Goal: Task Accomplishment & Management: Use online tool/utility

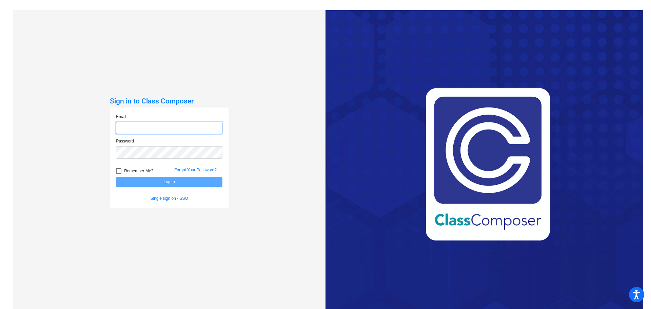
type input "[EMAIL_ADDRESS][PERSON_NAME][DOMAIN_NAME]"
click at [129, 183] on button "Log In" at bounding box center [169, 182] width 106 height 10
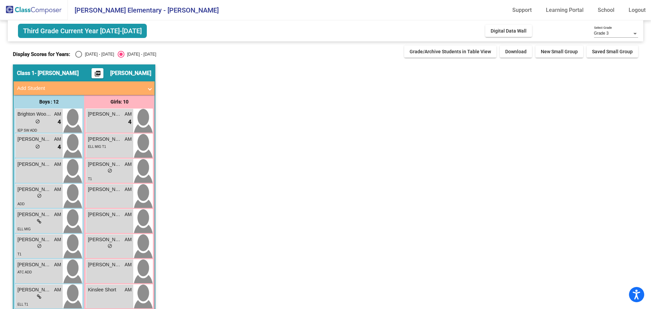
click at [77, 54] on div "Select an option" at bounding box center [78, 54] width 7 height 7
click at [78, 58] on input "[DATE] - [DATE]" at bounding box center [78, 58] width 0 height 0
radio input "true"
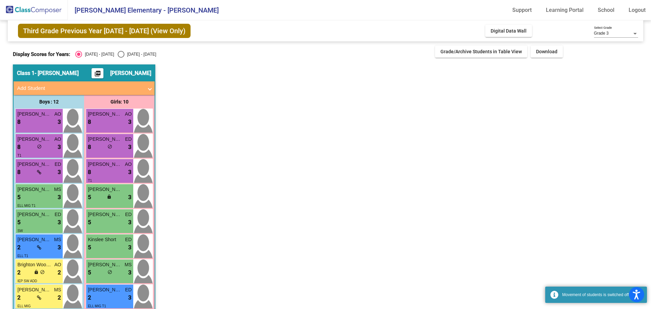
click at [124, 52] on div "[DATE] - [DATE]" at bounding box center [140, 54] width 32 height 6
click at [121, 58] on input "[DATE] - [DATE]" at bounding box center [121, 58] width 0 height 0
radio input "true"
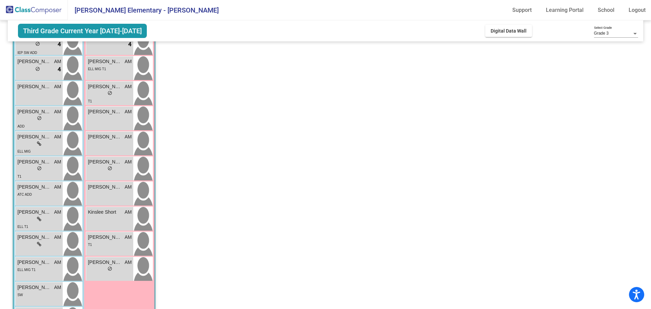
scroll to position [112, 0]
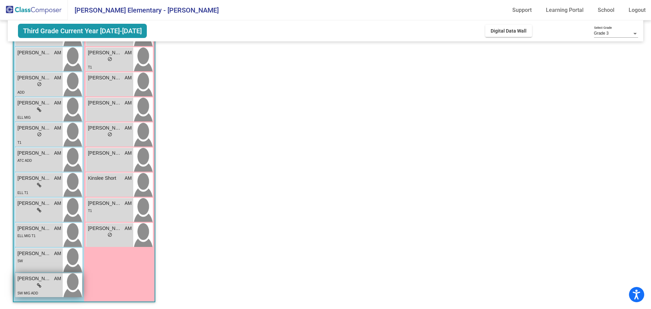
click at [50, 284] on div "lock do_not_disturb_alt" at bounding box center [39, 285] width 44 height 7
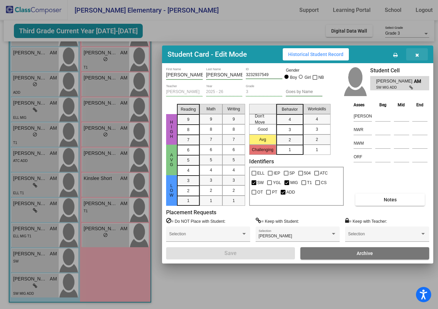
click at [420, 54] on button "button" at bounding box center [417, 54] width 22 height 12
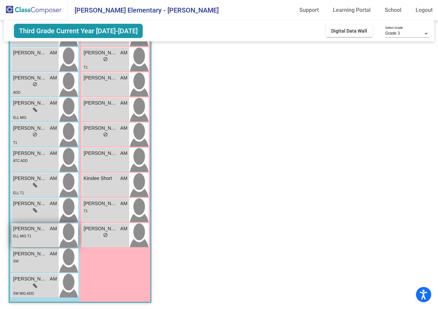
click at [28, 230] on span "[PERSON_NAME]" at bounding box center [30, 228] width 34 height 7
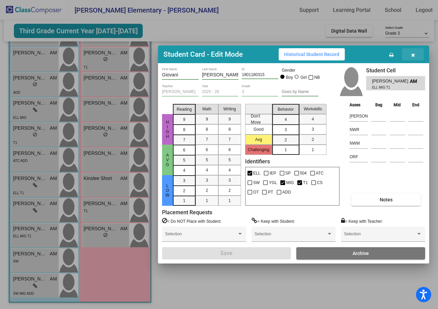
click at [417, 54] on button "button" at bounding box center [413, 54] width 22 height 12
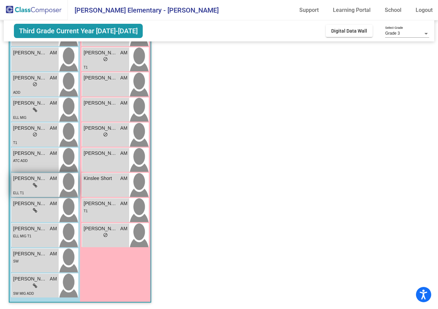
click at [42, 175] on span "[PERSON_NAME]" at bounding box center [30, 178] width 34 height 7
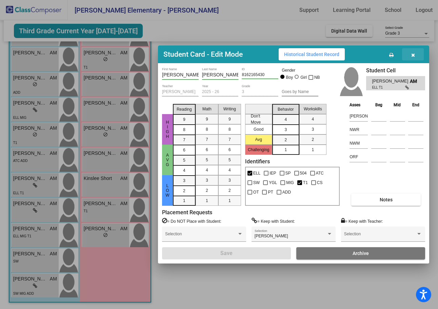
click at [412, 58] on button "button" at bounding box center [413, 54] width 22 height 12
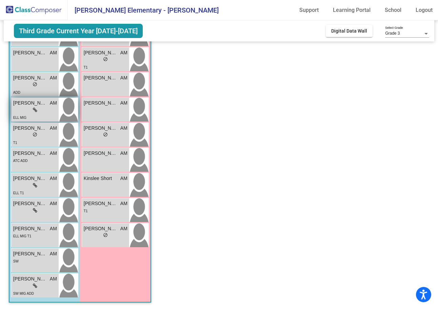
click at [46, 102] on span "[PERSON_NAME]" at bounding box center [30, 102] width 34 height 7
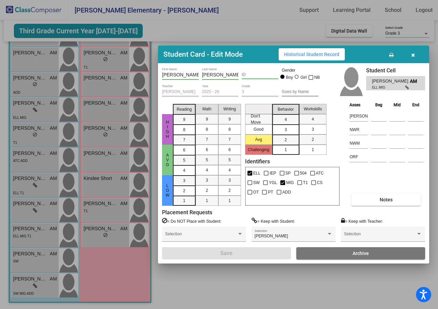
click at [227, 75] on input "[PERSON_NAME]" at bounding box center [220, 74] width 37 height 5
click at [414, 54] on icon "button" at bounding box center [413, 55] width 4 height 5
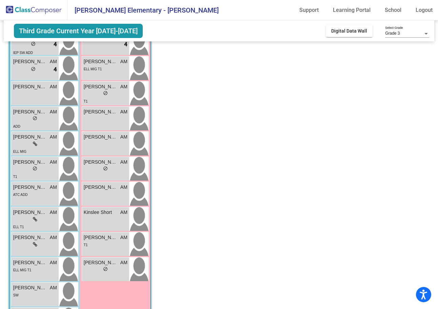
scroll to position [44, 0]
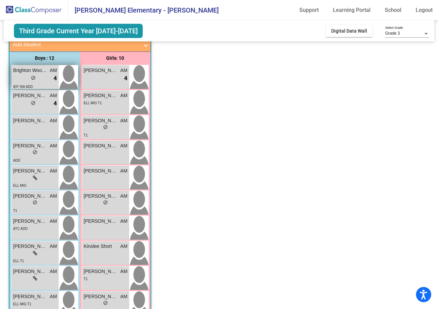
click at [38, 76] on div "lock do_not_disturb_alt 4" at bounding box center [35, 78] width 44 height 9
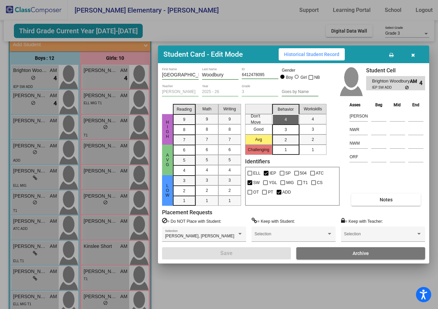
click at [416, 53] on button "button" at bounding box center [413, 54] width 22 height 12
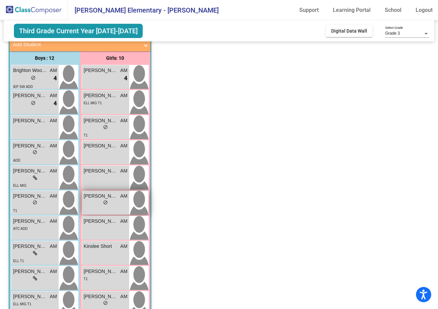
scroll to position [78, 0]
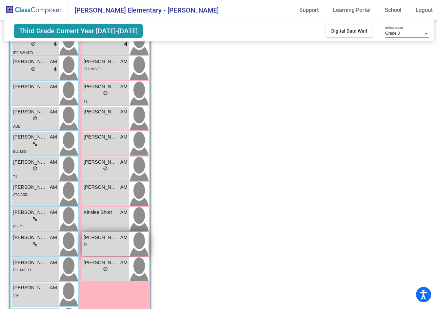
click at [117, 243] on div "T1" at bounding box center [106, 244] width 44 height 7
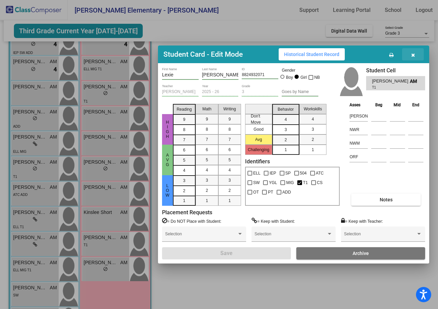
click at [415, 54] on icon "button" at bounding box center [413, 55] width 4 height 5
